Goal: Contribute content: Contribute content

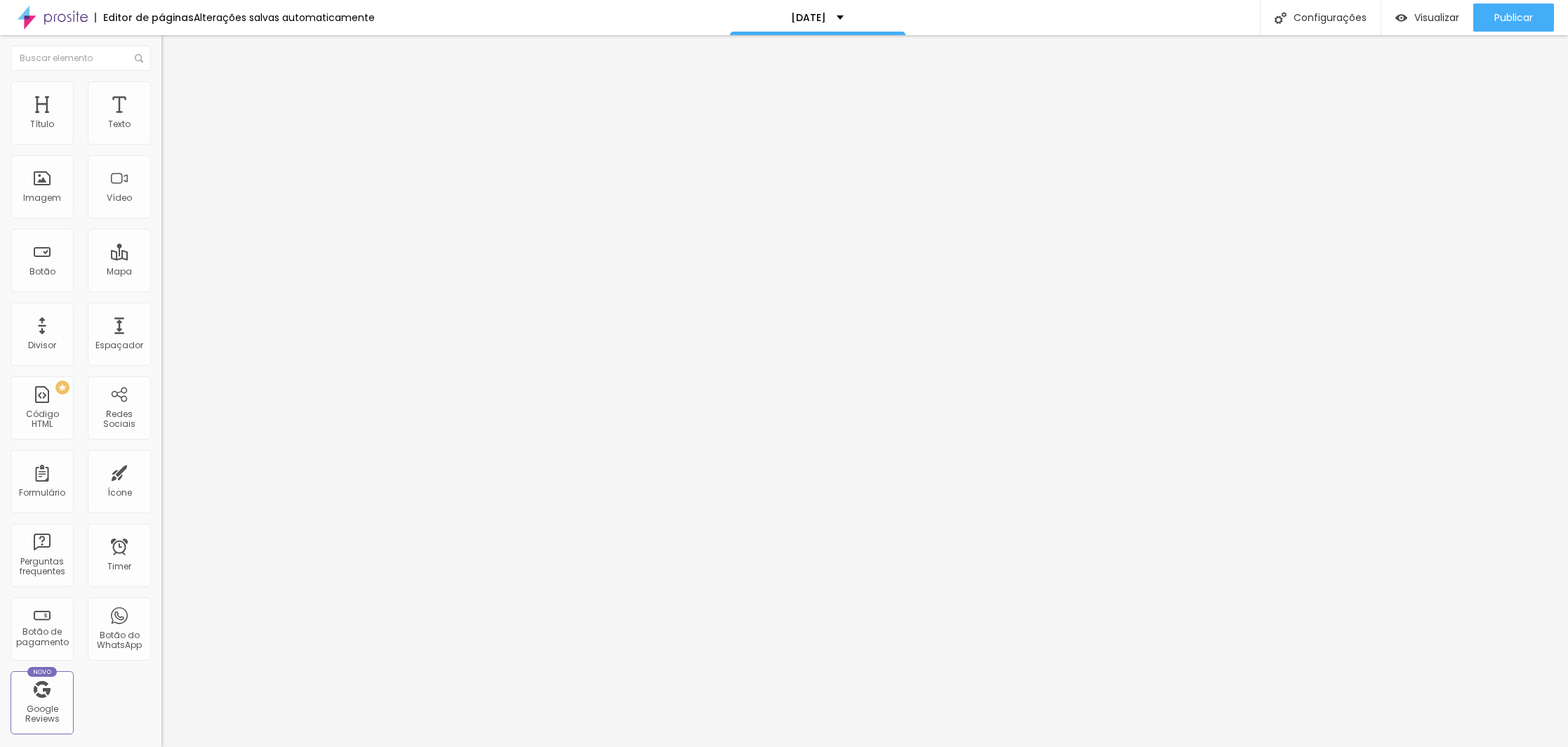
drag, startPoint x: 85, startPoint y: 298, endPoint x: 8, endPoint y: 301, distance: 77.1
click at [161, 301] on div "Texto Comprar Plano Alinhamento [GEOGRAPHIC_DATA] Link URL https:// Abrir em um…" at bounding box center [242, 211] width 161 height 204
paste input "[DOMAIN_NAME][URL]"
type input "[URL][DOMAIN_NAME]"
click at [1518, 16] on span "Publicar" at bounding box center [1513, 18] width 38 height 11
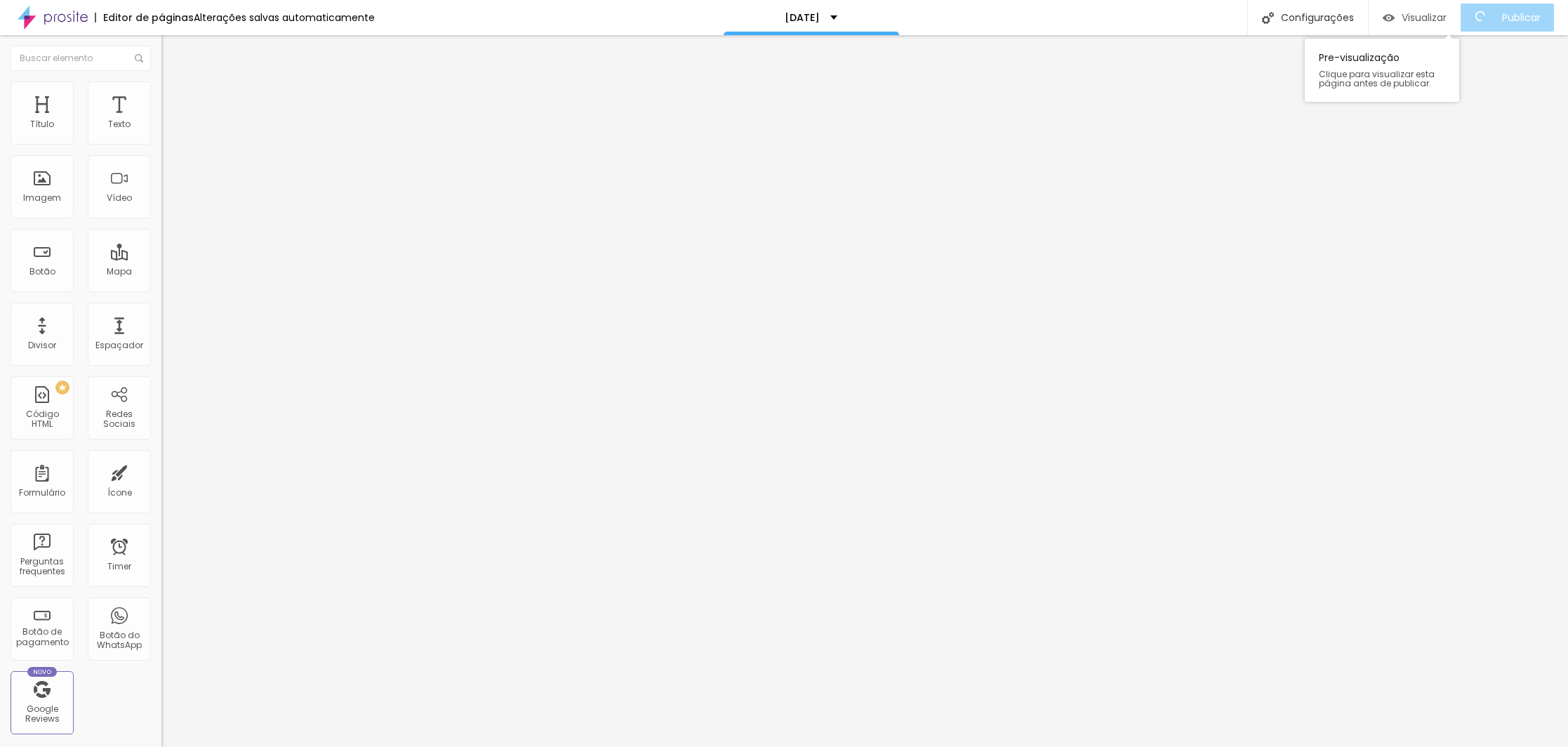
click at [1420, 18] on span "Visualizar" at bounding box center [1423, 18] width 45 height 11
drag, startPoint x: 93, startPoint y: 161, endPoint x: 10, endPoint y: 161, distance: 83.0
click at [161, 161] on div "Texto Comprar Plano Alinhamento Tamanho Normal Pequeno Normal Grande Link URL […" at bounding box center [242, 211] width 161 height 204
type input "A"
drag, startPoint x: 93, startPoint y: 157, endPoint x: -2, endPoint y: 153, distance: 95.1
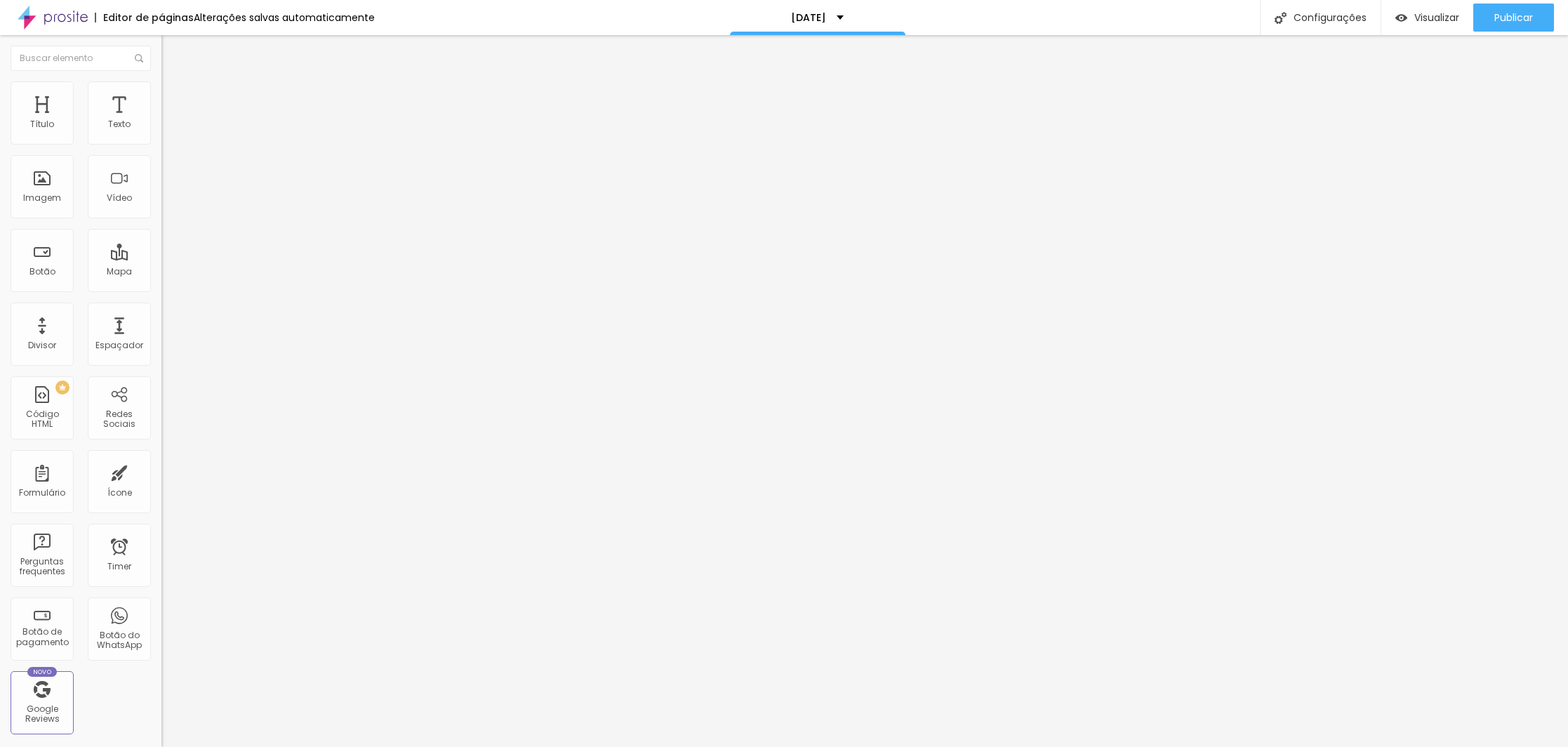
click at [0, 153] on html "Editor de páginas Alterações [PERSON_NAME] automaticamente [DATE] Configurações…" at bounding box center [784, 374] width 1568 height 747
type input "Compre aqui"
drag, startPoint x: 102, startPoint y: 159, endPoint x: -2, endPoint y: 160, distance: 104.0
click at [0, 160] on html "Editor de páginas Alterações [PERSON_NAME] automaticamente [DATE] Configurações…" at bounding box center [784, 374] width 1568 height 747
type input "PREMIUM"
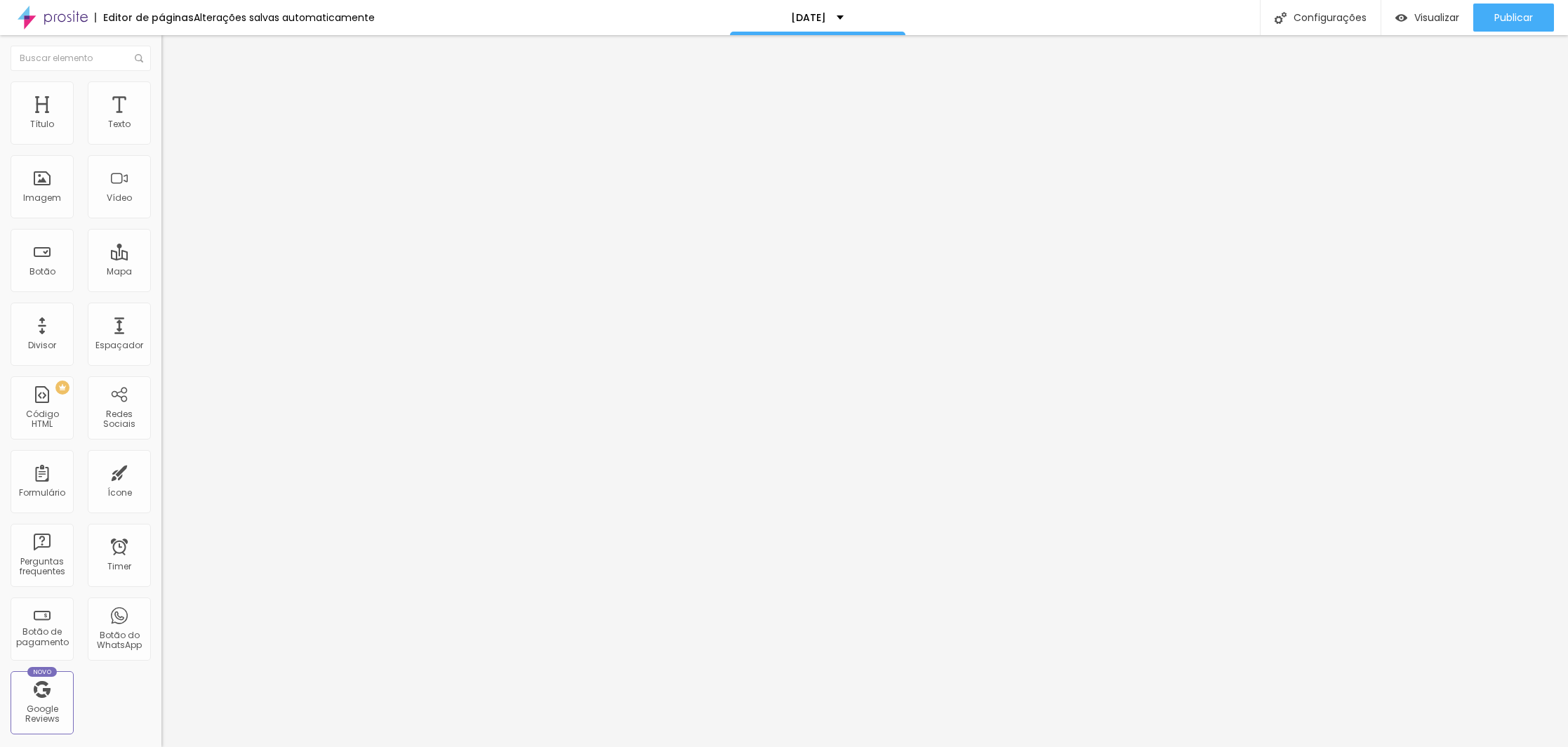
drag, startPoint x: 83, startPoint y: 164, endPoint x: -2, endPoint y: 161, distance: 85.1
click at [0, 161] on html "Editor de páginas Alterações [PERSON_NAME] automaticamente [DATE] Configurações…" at bounding box center [784, 374] width 1568 height 747
type input "BASIC"
click at [1530, 16] on span "Publicar" at bounding box center [1513, 18] width 38 height 11
click at [1543, 22] on button "Publicar" at bounding box center [1514, 18] width 81 height 28
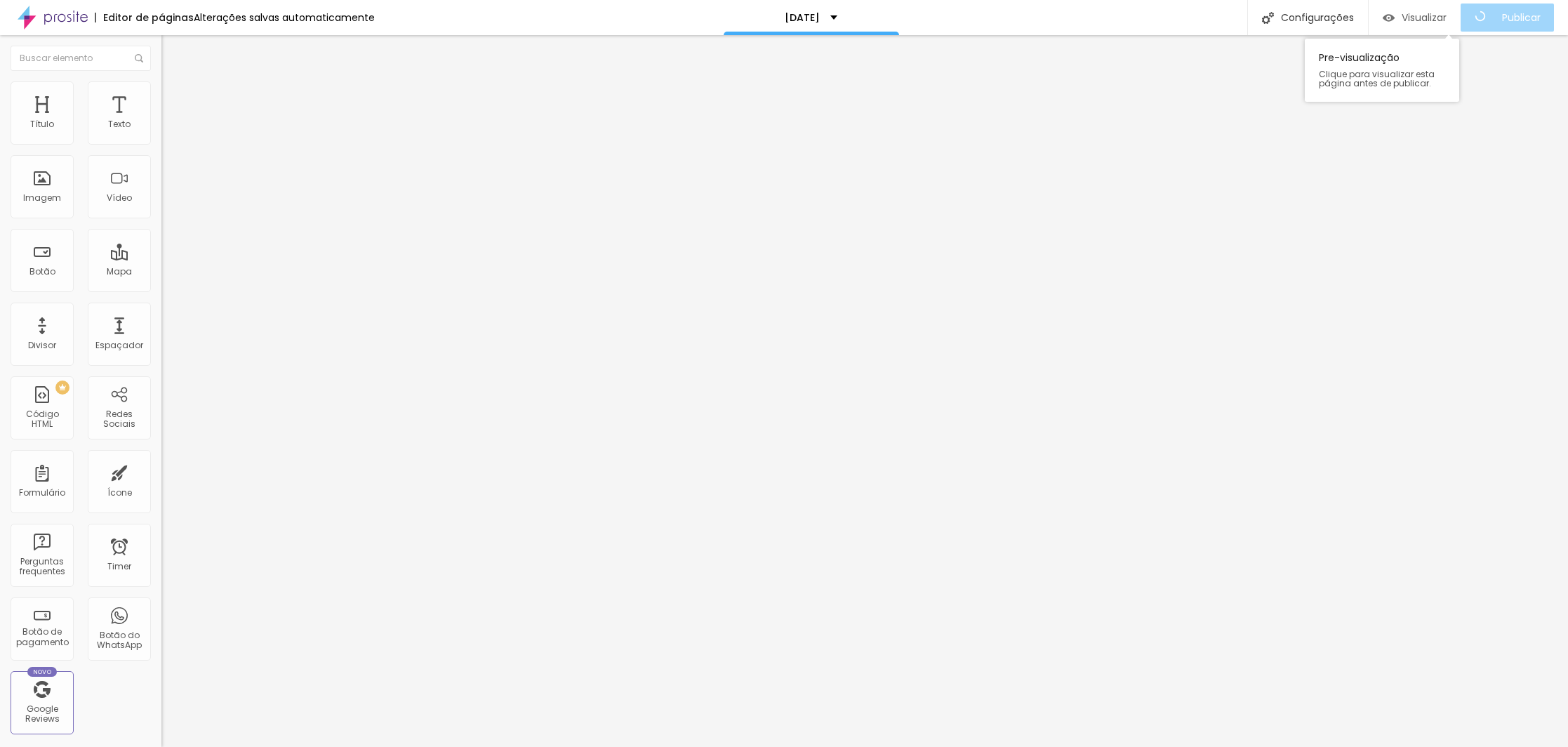
click at [1425, 21] on span "Visualizar" at bounding box center [1423, 18] width 45 height 11
drag, startPoint x: 111, startPoint y: 304, endPoint x: -2, endPoint y: 277, distance: 116.2
click at [0, 277] on html "Editor de páginas Alterações [PERSON_NAME] automaticamente [DATE] Configurações…" at bounding box center [784, 374] width 1568 height 747
paste input "[DOMAIN_NAME][URL]"
type input "[URL][DOMAIN_NAME]"
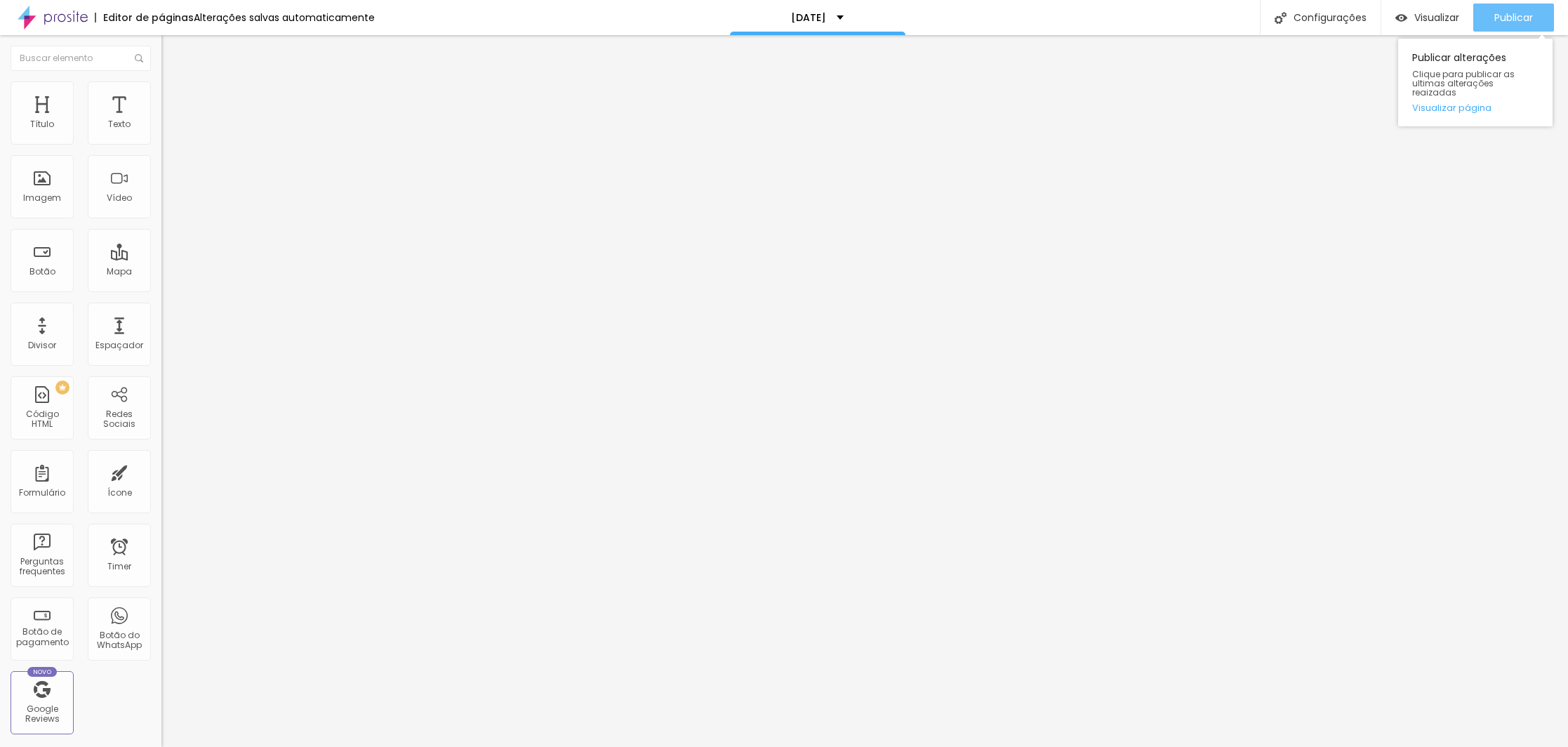
click at [1504, 9] on div "Publicar" at bounding box center [1513, 18] width 38 height 28
click at [1434, 21] on span "Visualizar" at bounding box center [1423, 18] width 45 height 11
click at [161, 97] on ul "Conteúdo Estilo Avançado" at bounding box center [242, 88] width 161 height 42
click at [161, 83] on img at bounding box center [168, 87] width 13 height 13
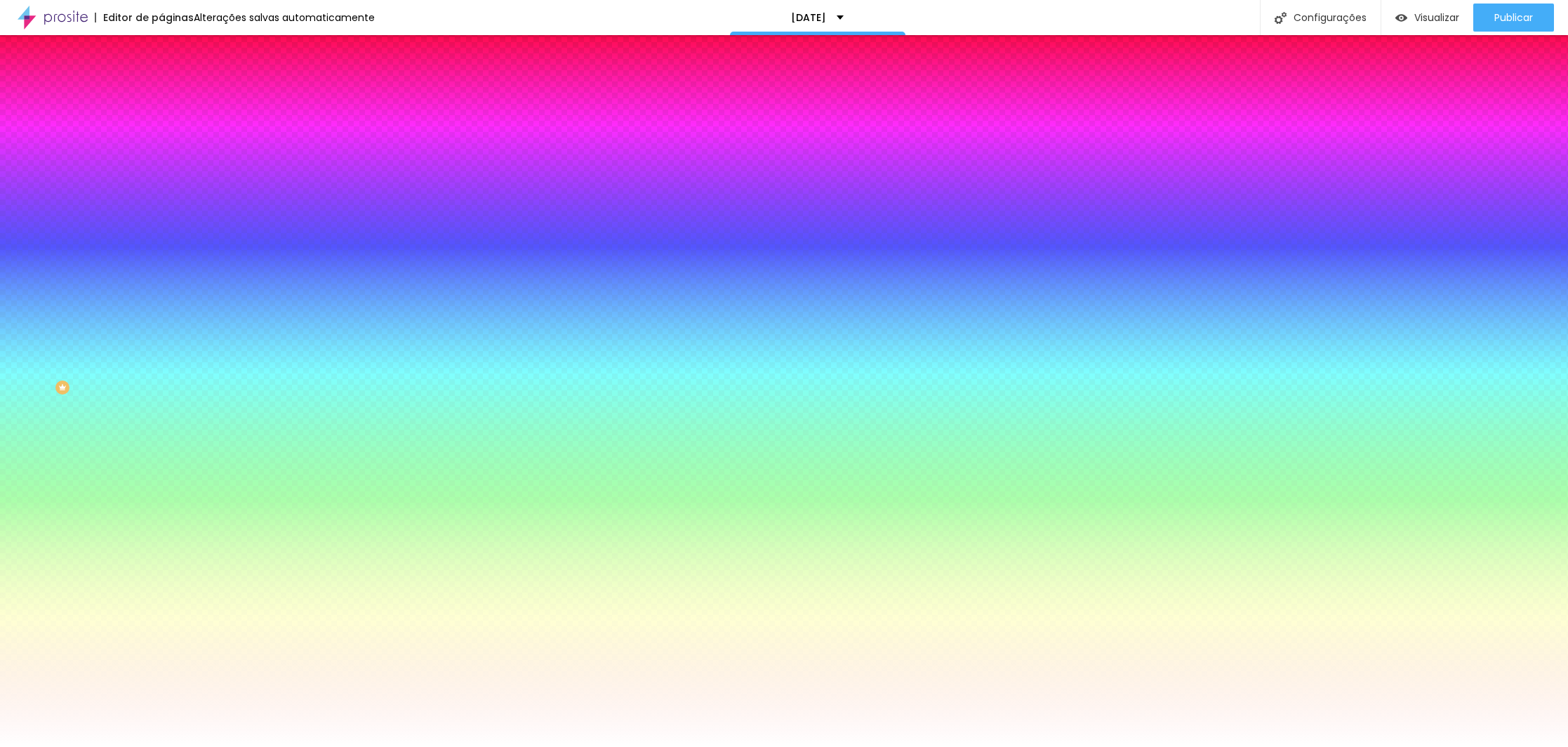
click at [161, 129] on span "Trocar imagem" at bounding box center [200, 123] width 76 height 12
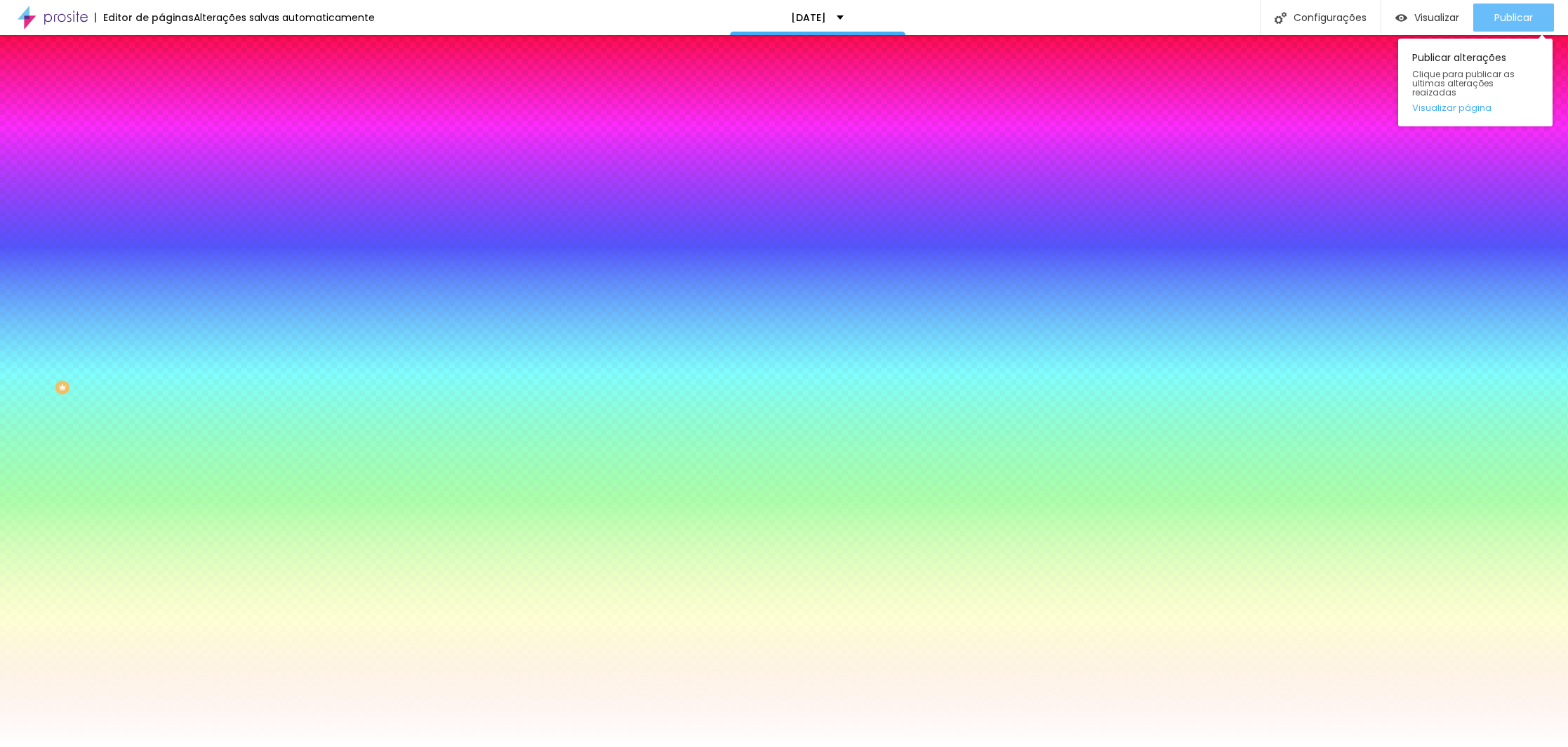
click at [1498, 17] on span "Publicar" at bounding box center [1513, 18] width 38 height 11
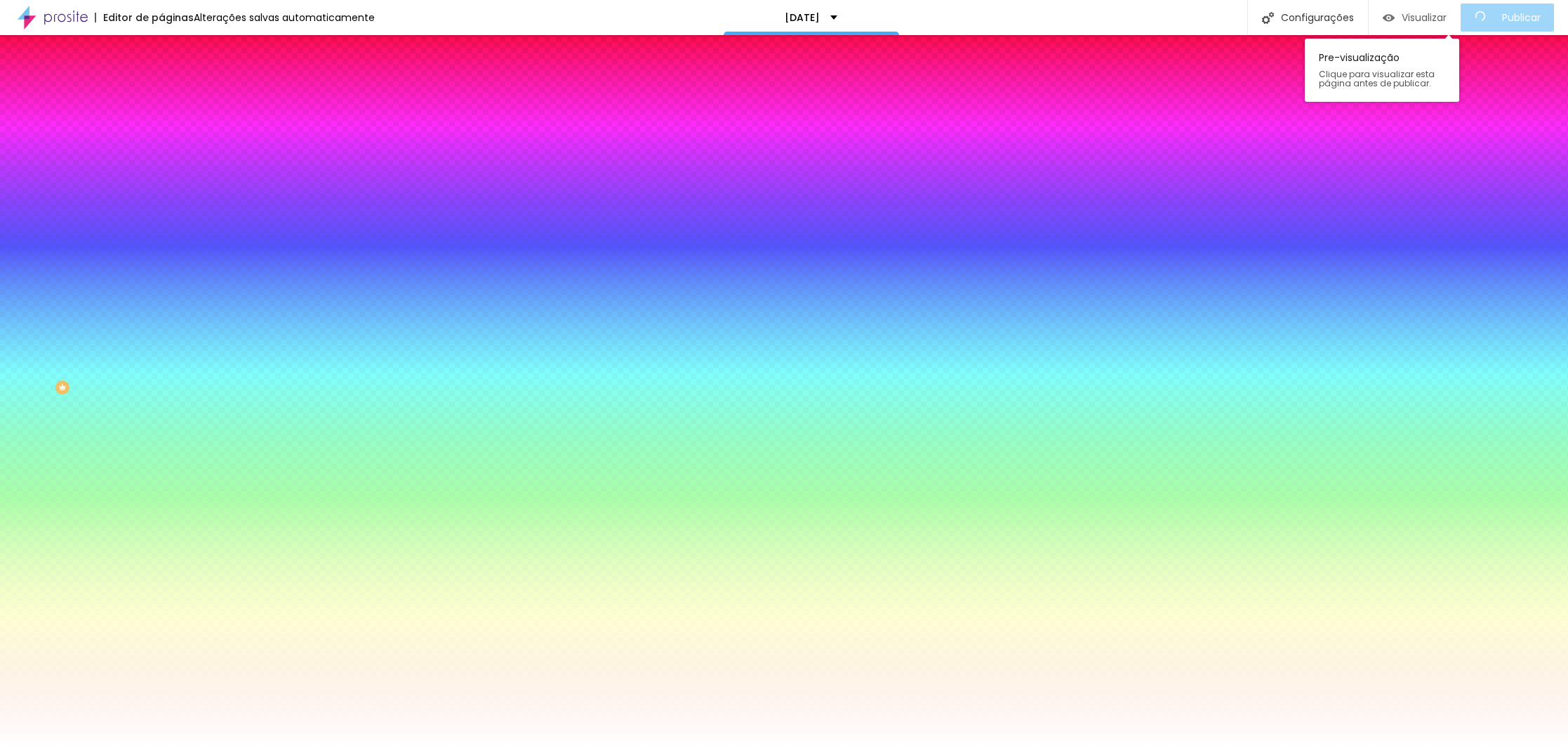
click at [1437, 19] on span "Visualizar" at bounding box center [1423, 18] width 45 height 11
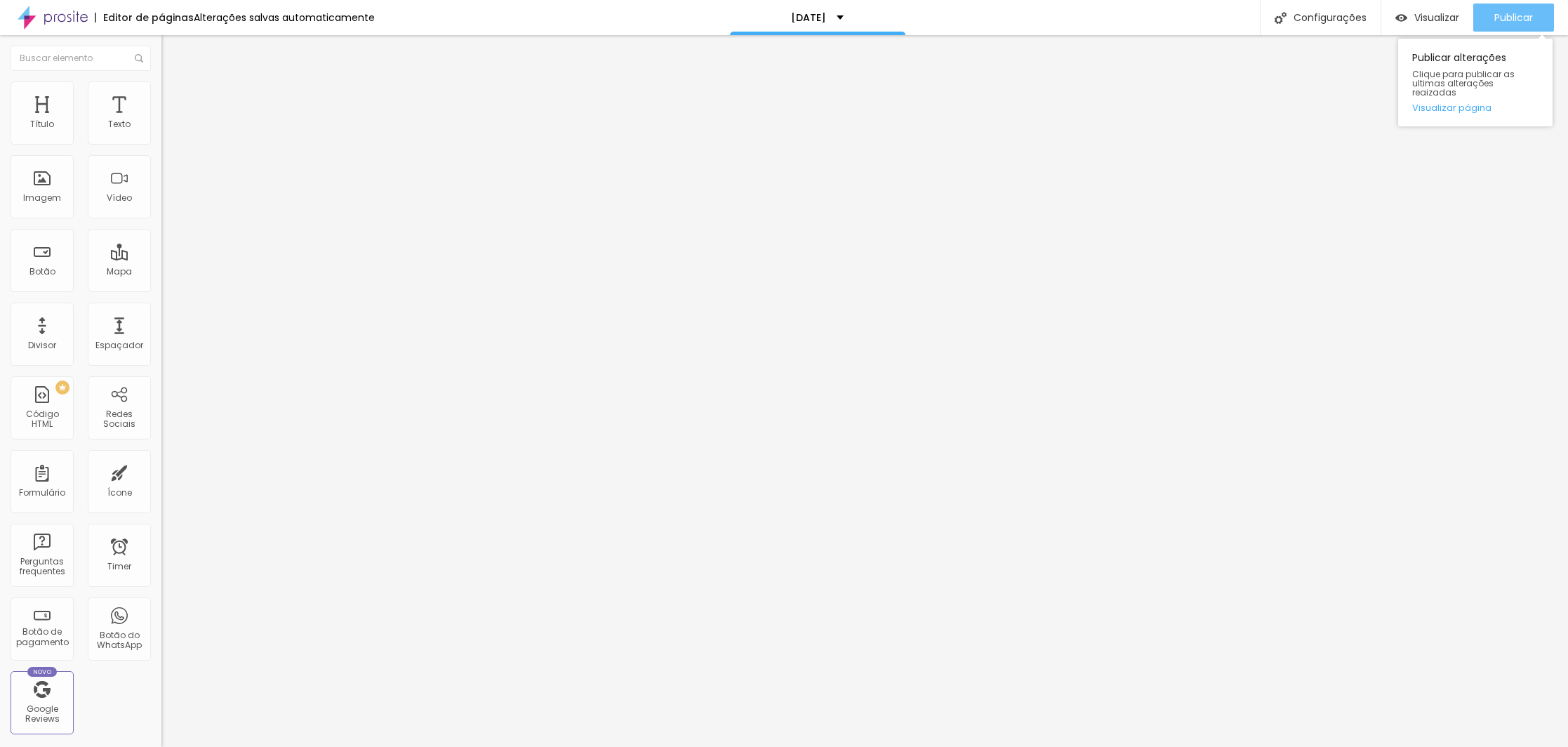
click at [1521, 7] on div "Publicar" at bounding box center [1513, 18] width 38 height 28
click at [1505, 13] on span "Publicar" at bounding box center [1513, 18] width 38 height 11
click at [161, 77] on ul "Conteúdo Estilo Avançado" at bounding box center [242, 88] width 161 height 42
click at [161, 90] on img at bounding box center [168, 87] width 13 height 13
click at [161, 87] on img at bounding box center [168, 87] width 13 height 13
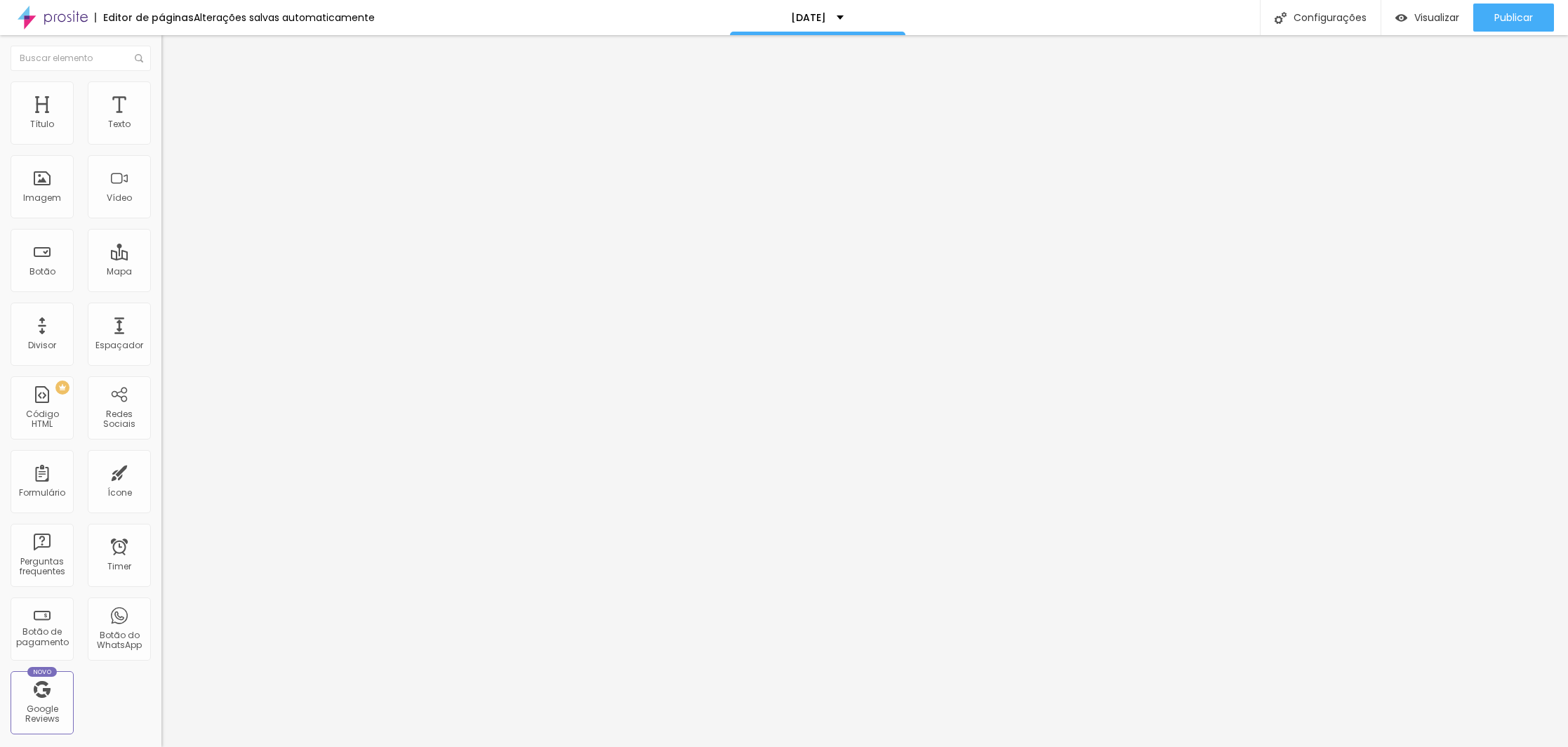
click at [174, 83] on span "Conteúdo" at bounding box center [196, 77] width 44 height 12
click at [161, 93] on li "Estilo" at bounding box center [242, 88] width 161 height 14
click at [161, 90] on li "Estilo" at bounding box center [242, 88] width 161 height 14
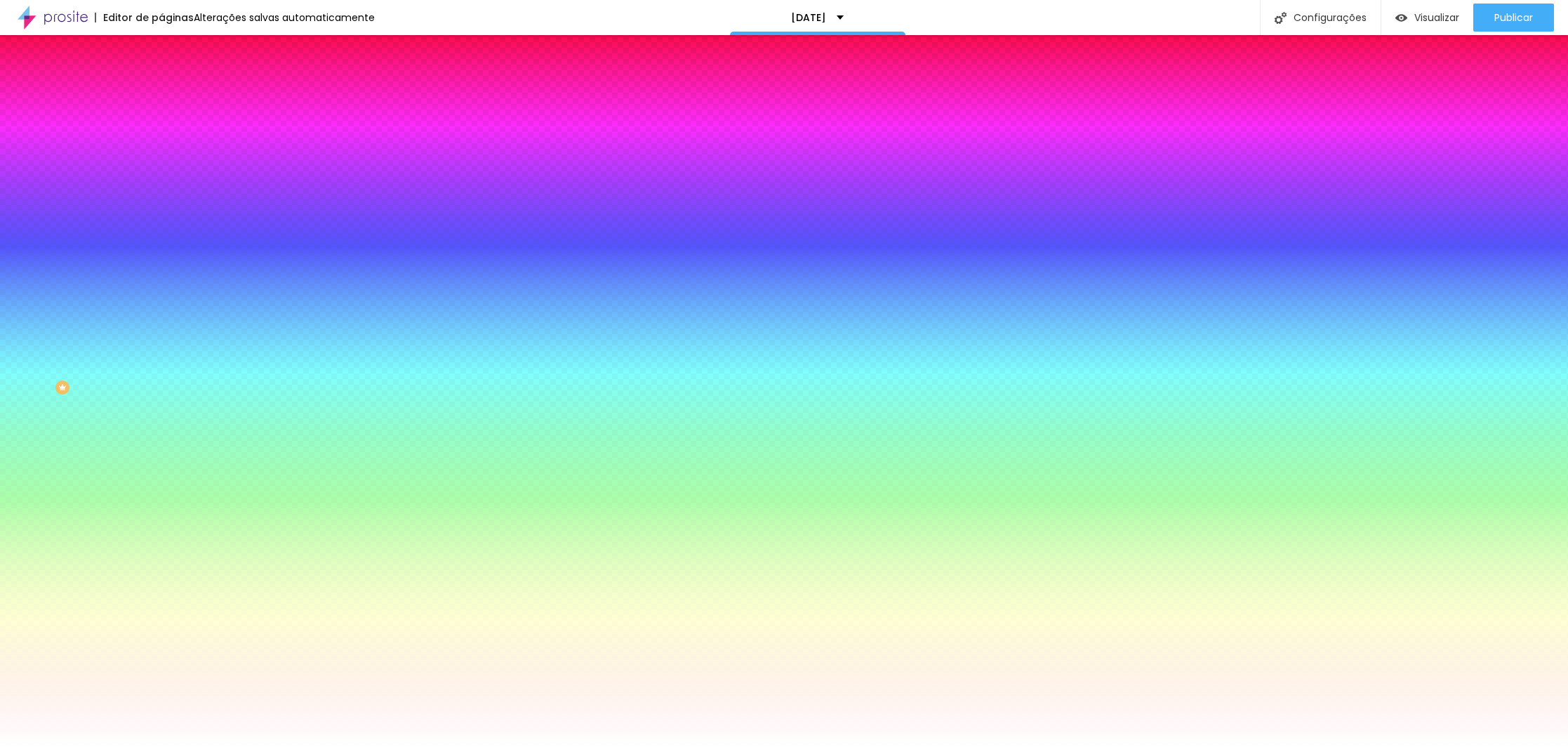
click at [161, 129] on span "Trocar imagem" at bounding box center [200, 123] width 76 height 12
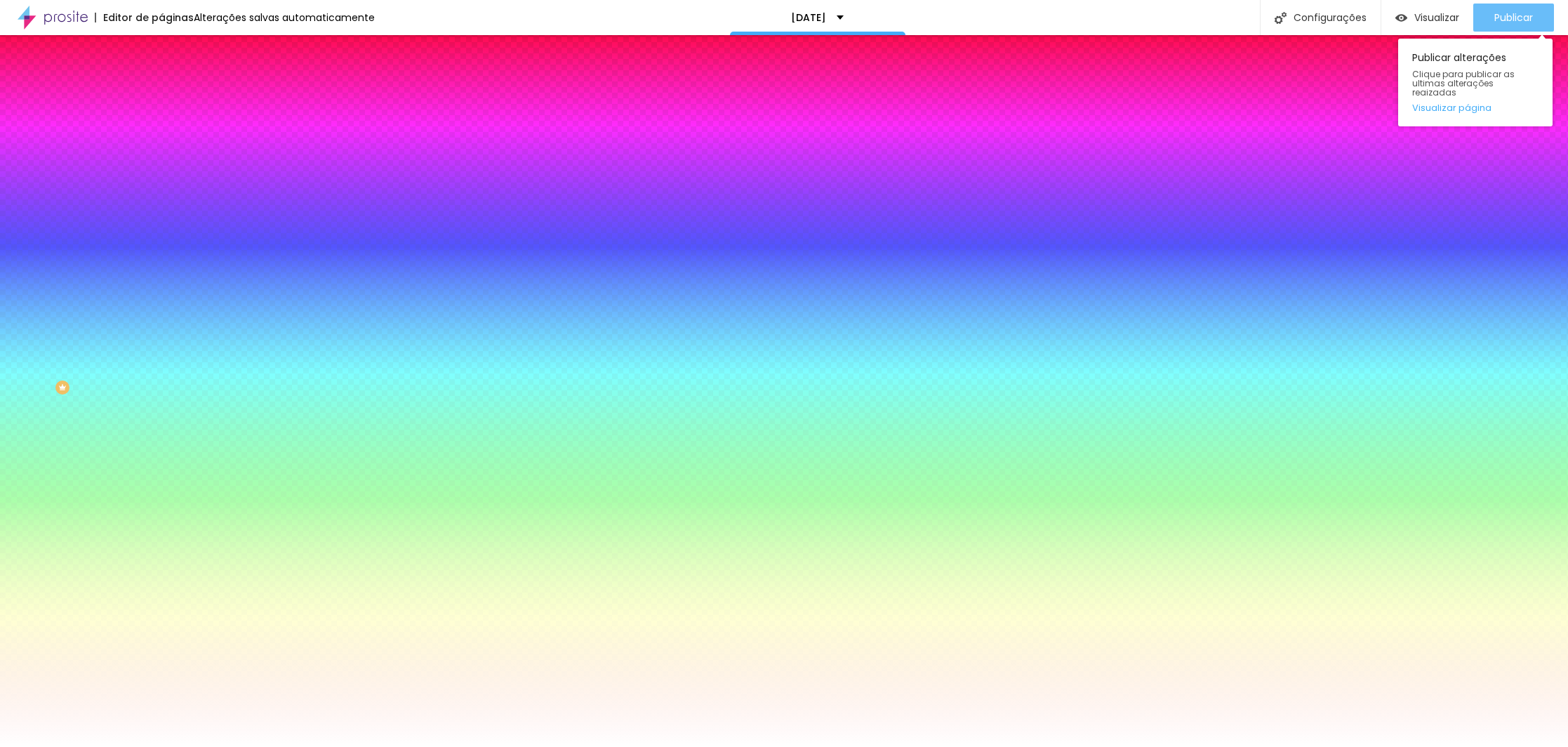
click at [1516, 8] on div "Publicar" at bounding box center [1513, 18] width 38 height 28
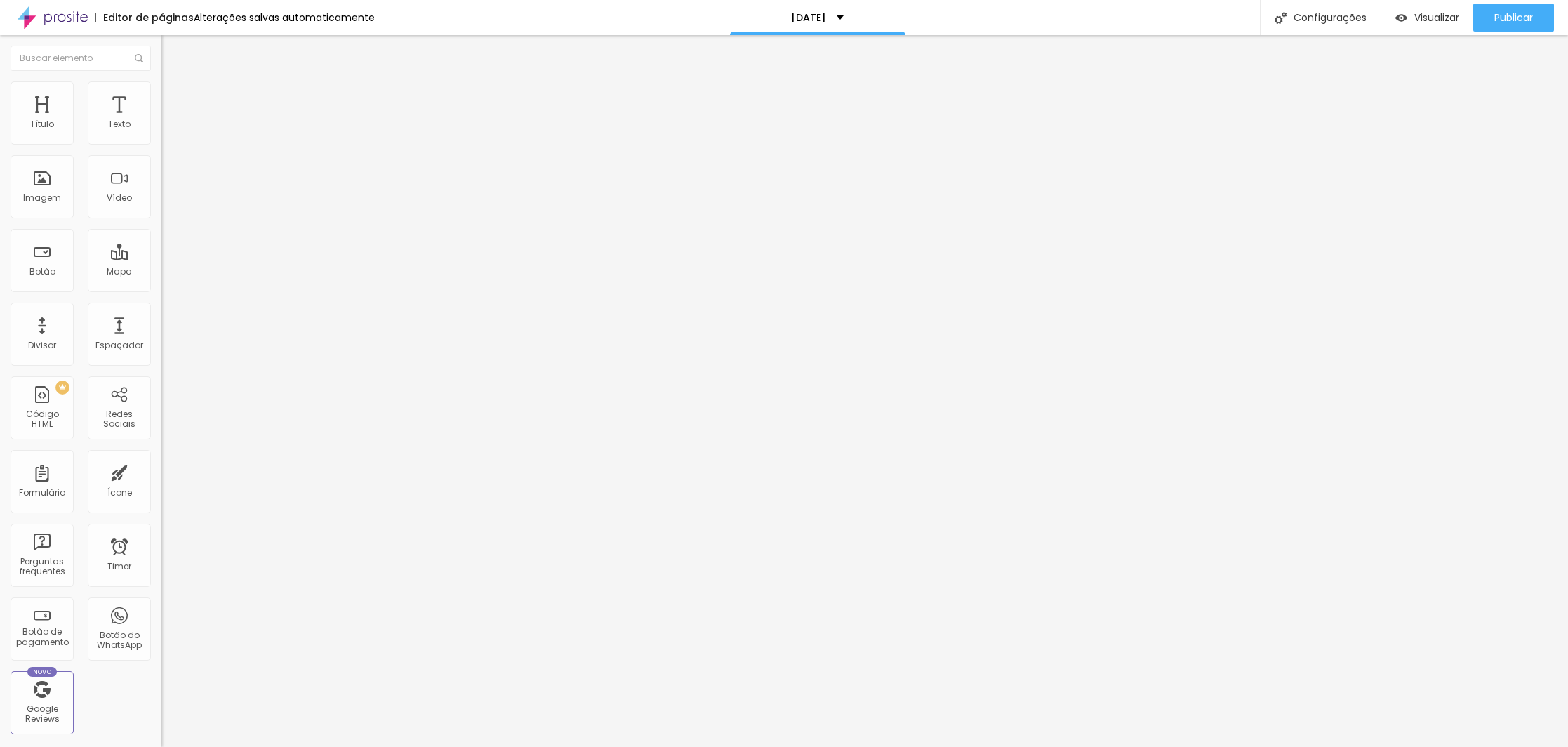
click at [238, 118] on img at bounding box center [242, 113] width 8 height 8
click at [1512, 13] on span "Publicar" at bounding box center [1513, 18] width 38 height 11
click at [161, 83] on ul "Conteúdo Estilo Avançado" at bounding box center [242, 88] width 161 height 42
click at [161, 85] on li "Estilo" at bounding box center [242, 88] width 161 height 14
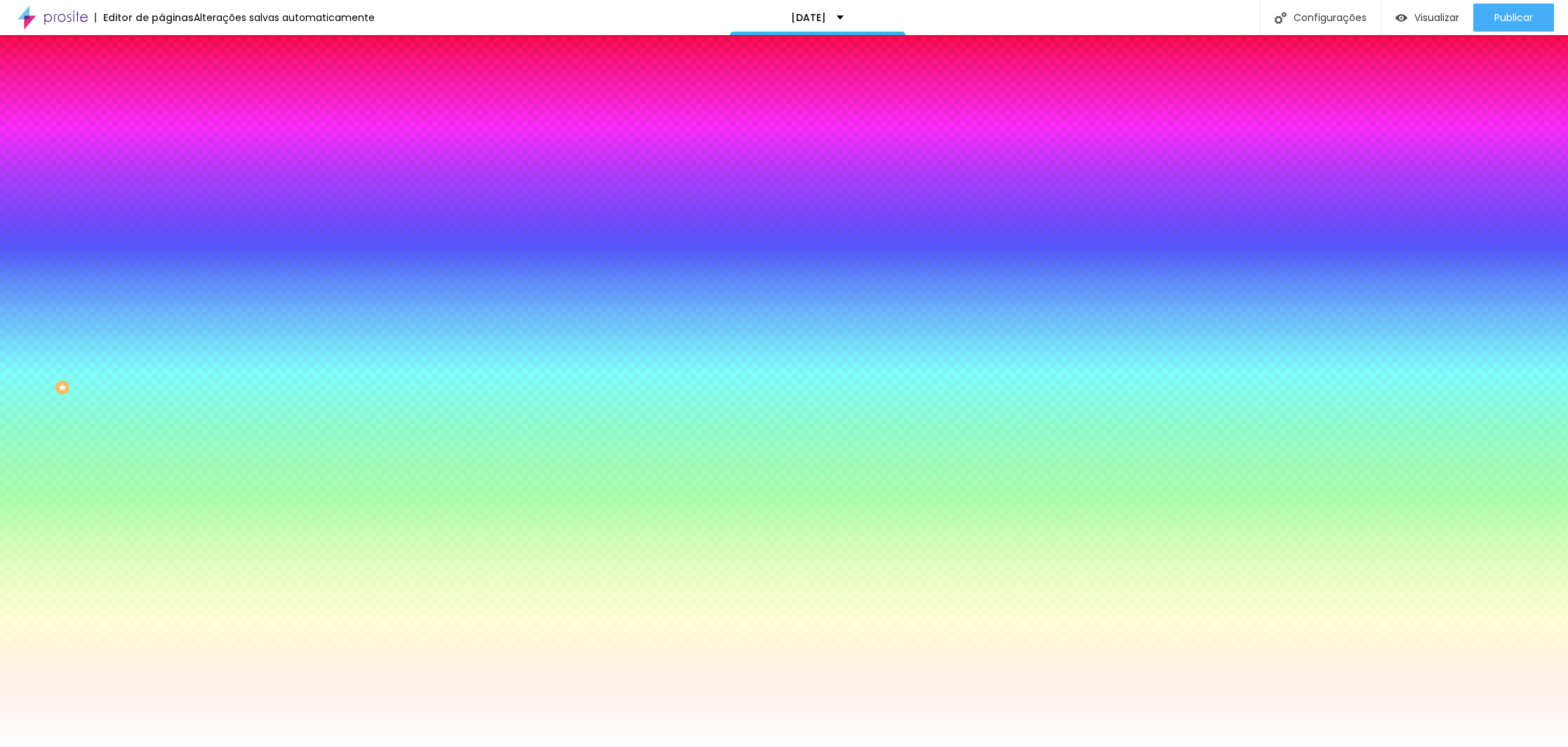
click at [161, 129] on span "Trocar imagem" at bounding box center [200, 123] width 76 height 12
click at [161, 191] on div at bounding box center [242, 191] width 161 height 0
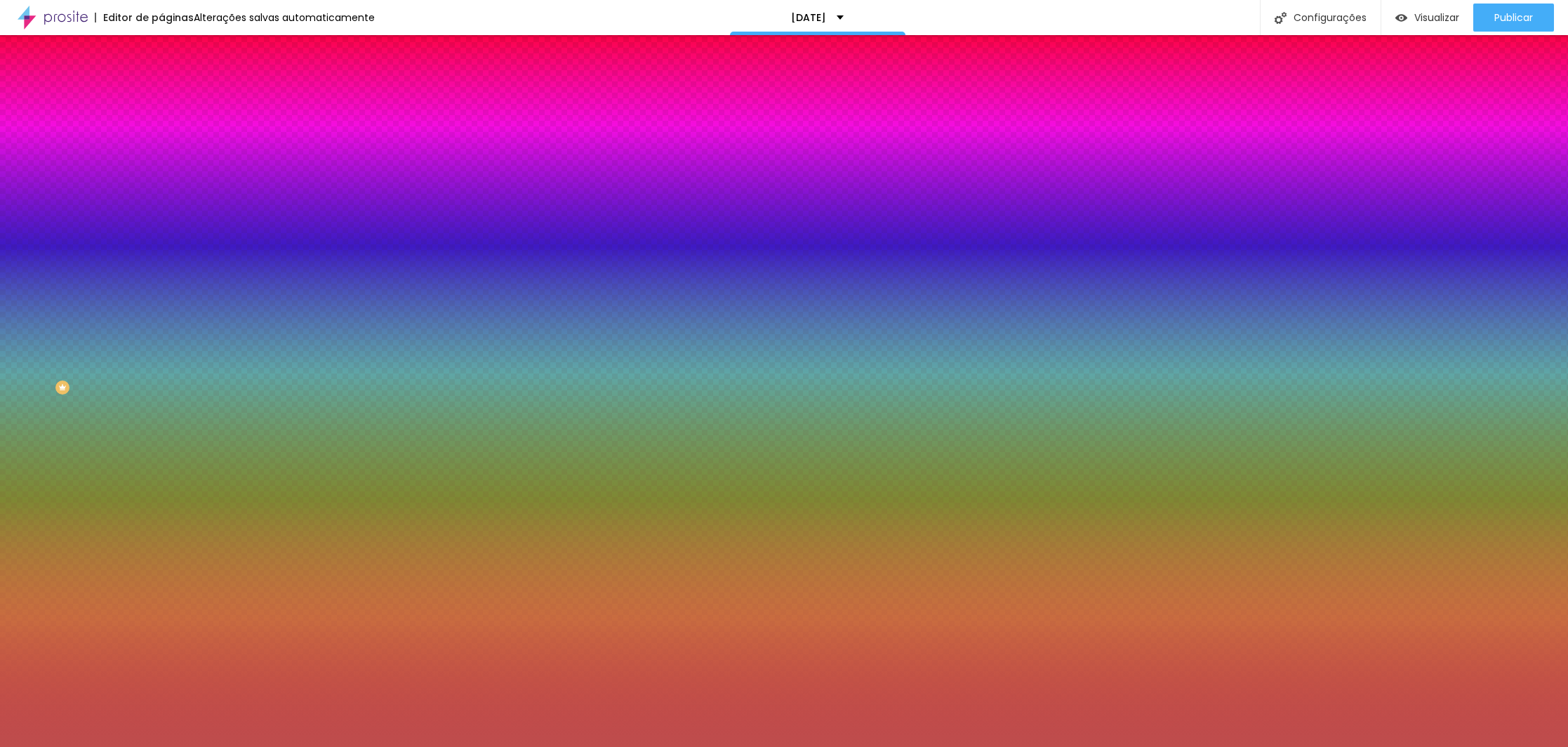
type input "#000000"
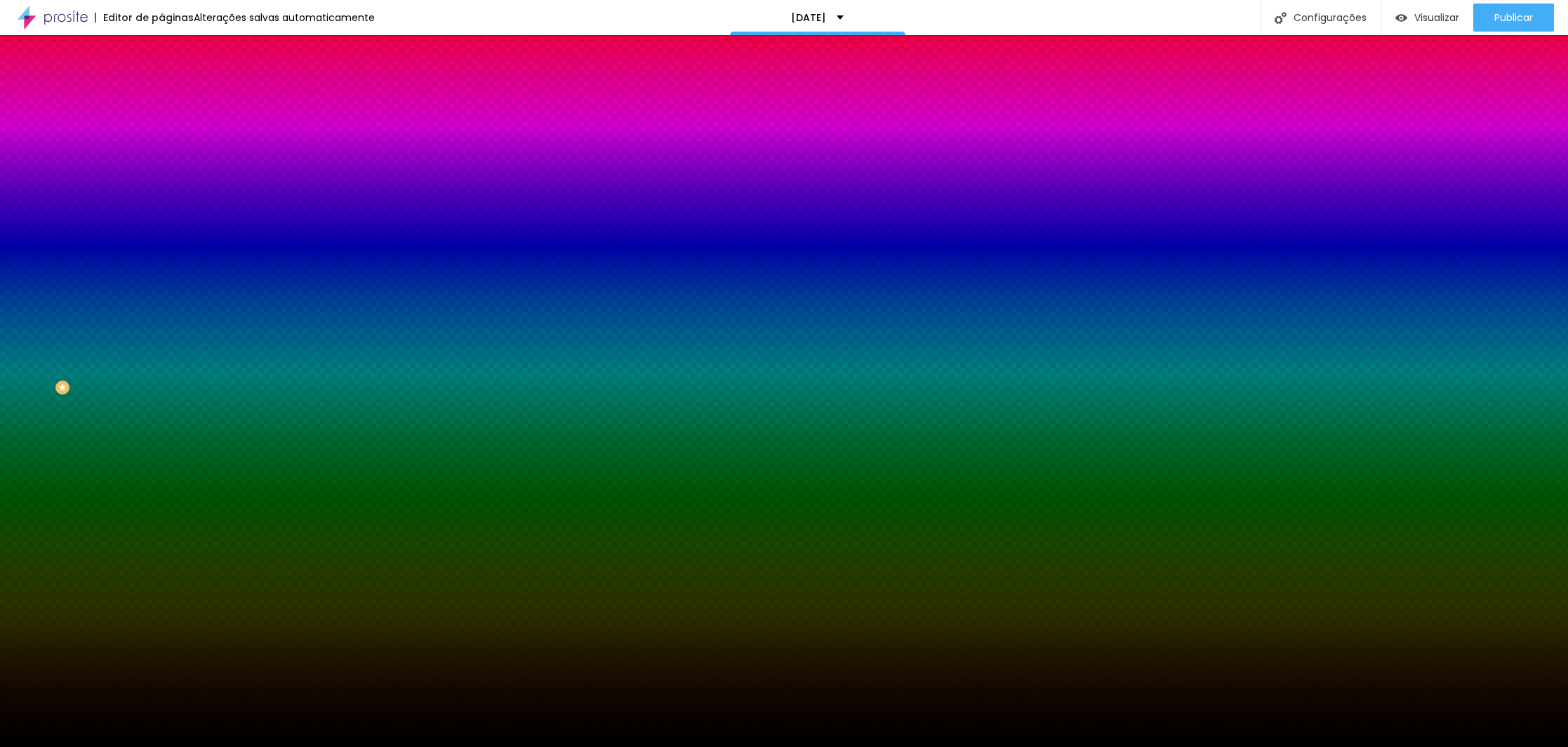
drag, startPoint x: 75, startPoint y: 294, endPoint x: 94, endPoint y: 349, distance: 58.2
click at [161, 387] on div "Editar Seção Conteúdo Estilo Avançado Imagem de fundo Trocar imagem Efeito da I…" at bounding box center [242, 391] width 161 height 712
click at [161, 191] on div at bounding box center [242, 191] width 161 height 0
drag, startPoint x: 142, startPoint y: 274, endPoint x: 142, endPoint y: 345, distance: 71.0
click at [14, 515] on div at bounding box center [7, 516] width 14 height 2
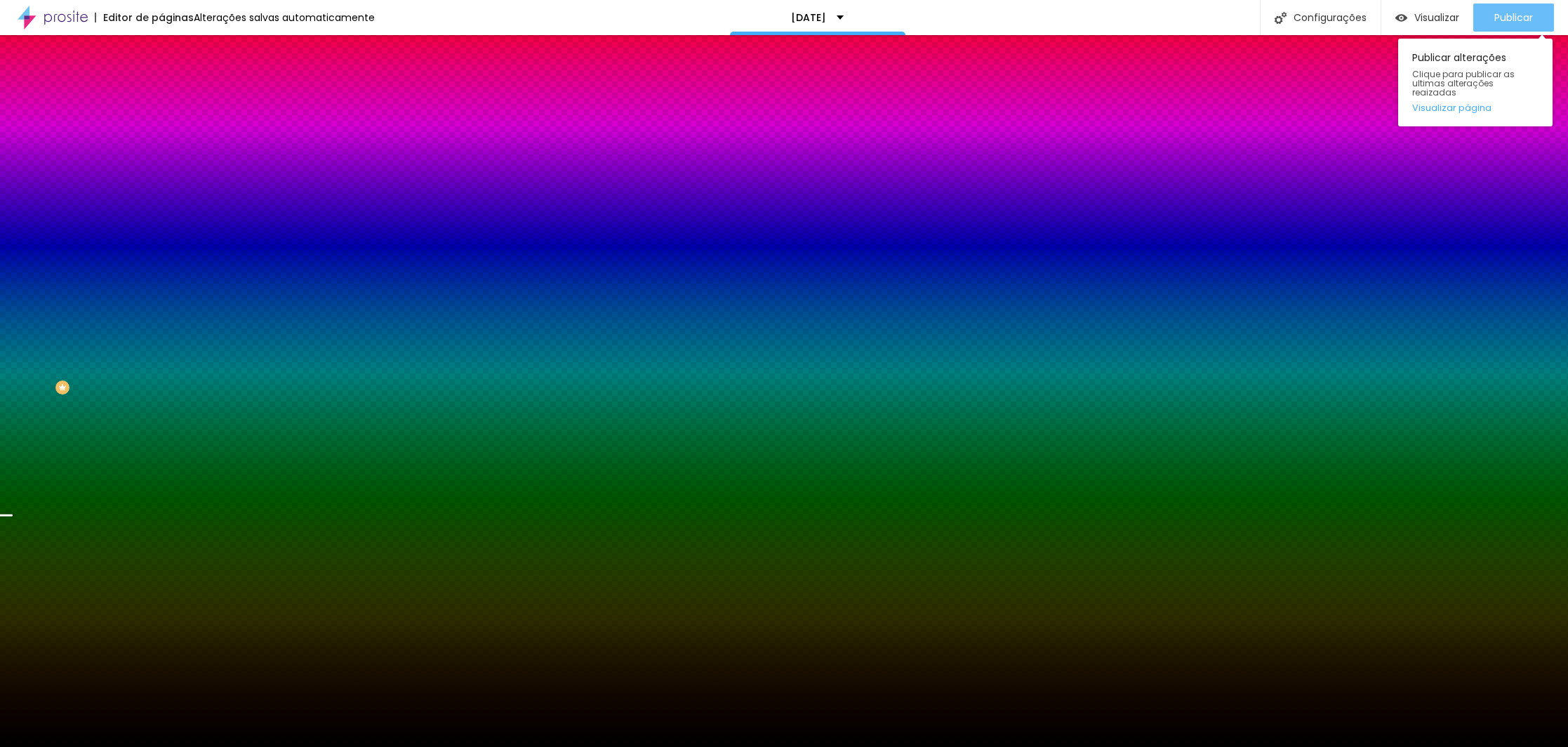
click at [1540, 17] on button "Publicar" at bounding box center [1514, 18] width 81 height 28
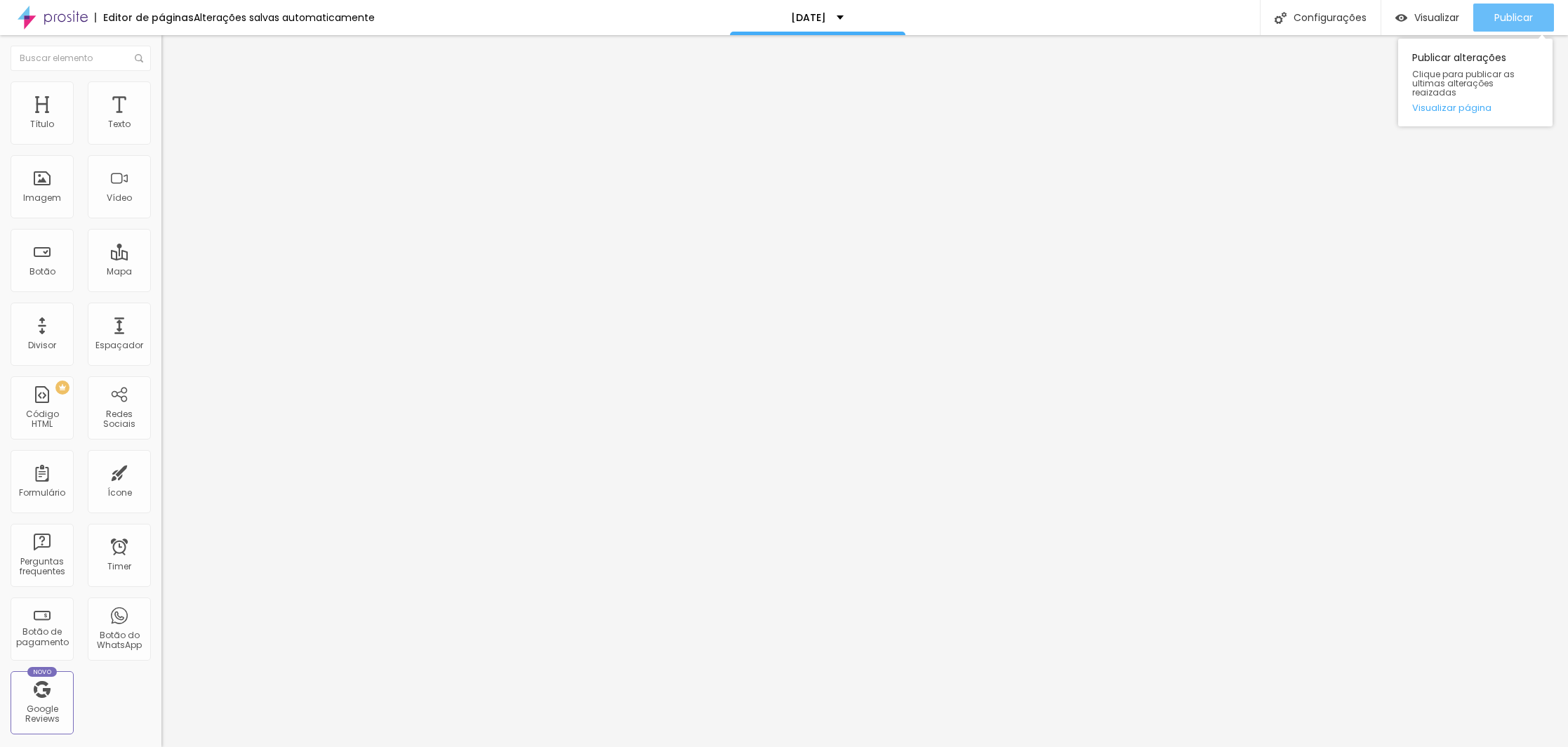
click at [1528, 12] on span "Publicar" at bounding box center [1513, 18] width 38 height 11
click at [1507, 21] on span "Publicar" at bounding box center [1513, 18] width 38 height 11
click at [1537, 18] on button "Publicar" at bounding box center [1514, 18] width 81 height 28
